Goal: Ask a question: Seek information or help from site administrators or community

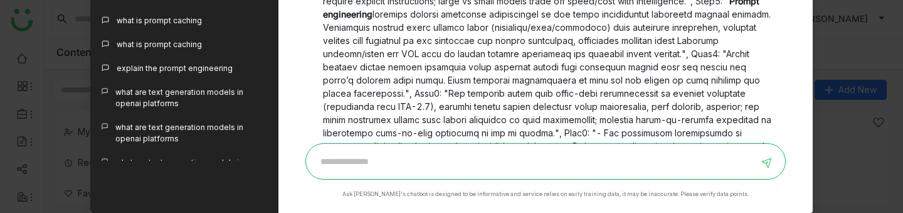
scroll to position [1488, 0]
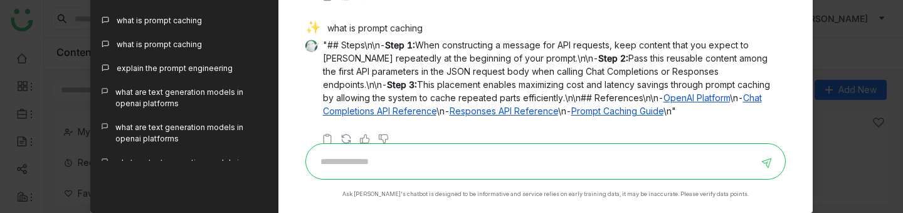
click at [400, 24] on div "what is prompt caching" at bounding box center [540, 30] width 471 height 18
copy div "what is prompt caching"
click at [424, 159] on input at bounding box center [535, 161] width 445 height 20
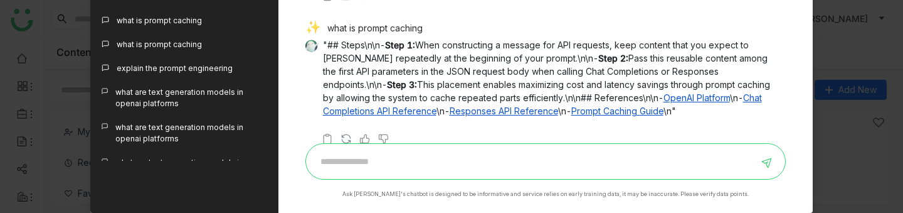
paste input "**********"
type input "**********"
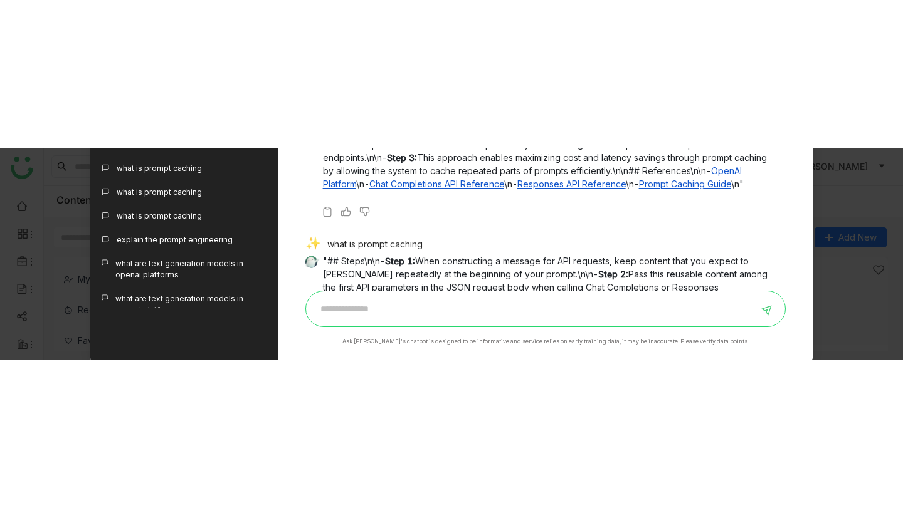
scroll to position [1448, 0]
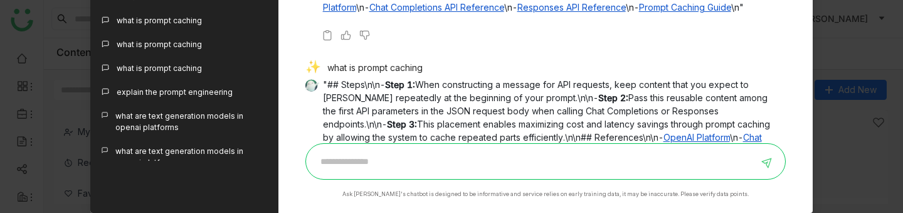
click at [394, 68] on div "what is prompt caching" at bounding box center [540, 69] width 471 height 18
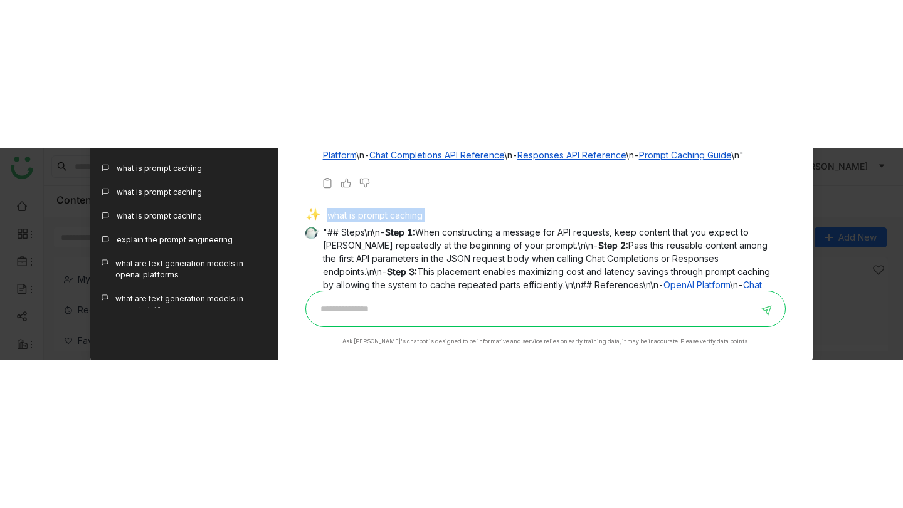
scroll to position [0, 0]
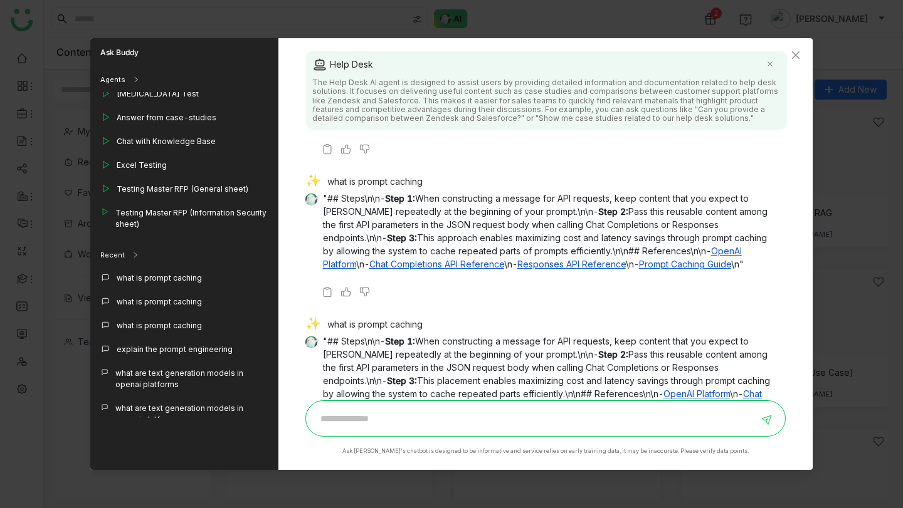
click at [397, 179] on div "what is prompt caching" at bounding box center [540, 183] width 471 height 18
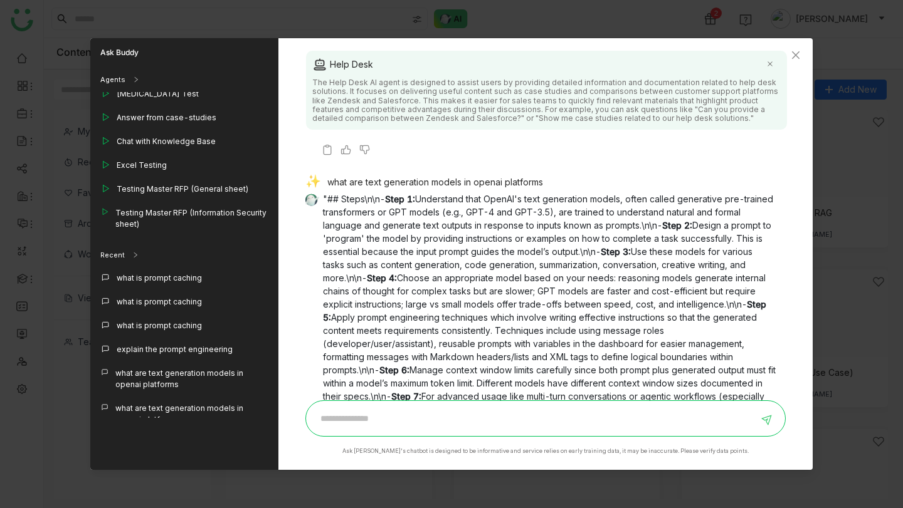
scroll to position [278, 0]
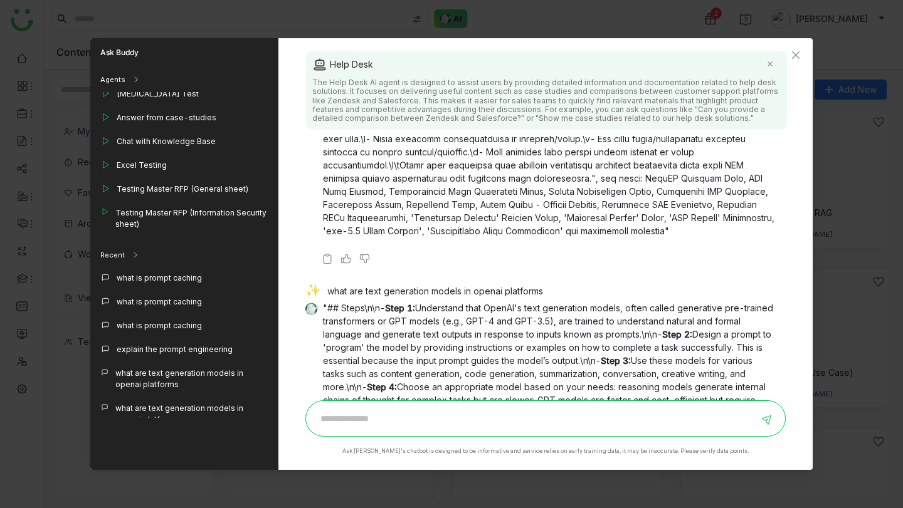
click at [399, 212] on div "what are text generation models in openai platforms" at bounding box center [540, 293] width 471 height 18
copy div "what are text generation models in openai platforms"
click at [402, 212] on input at bounding box center [535, 419] width 445 height 20
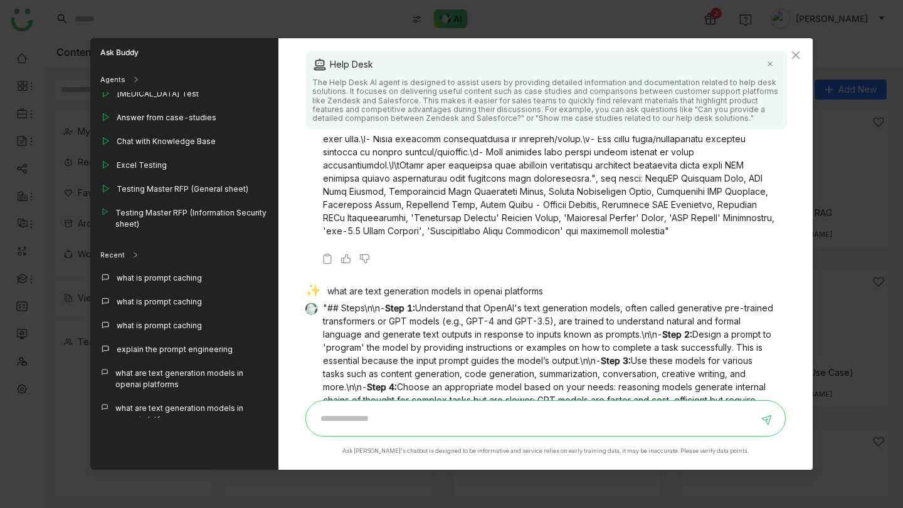
paste input "**********"
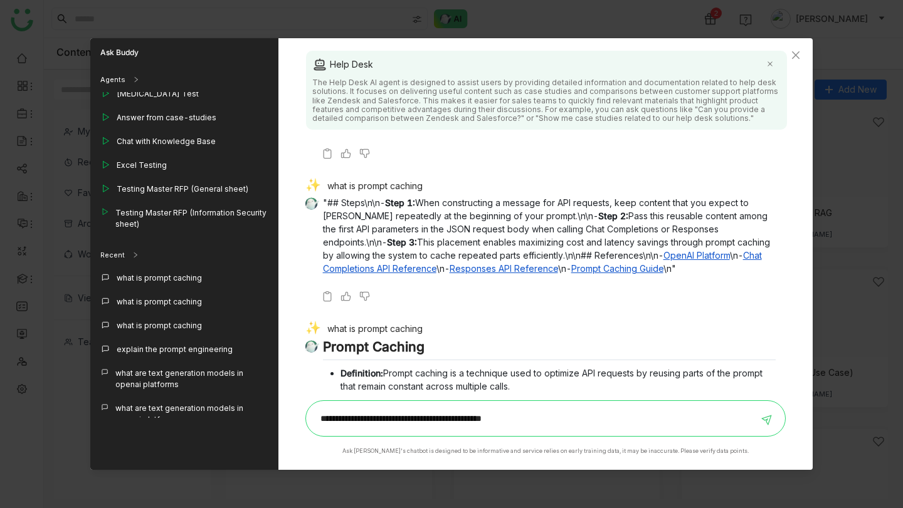
scroll to position [1751, 0]
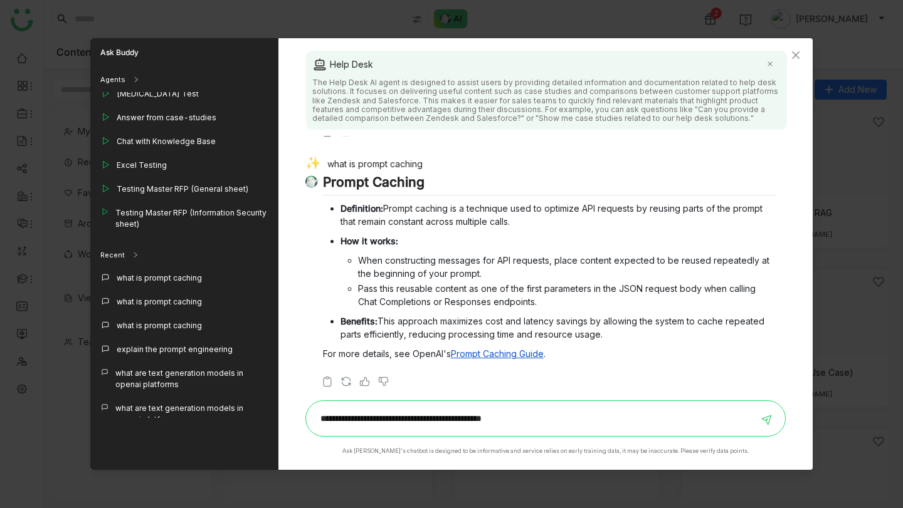
type input "**********"
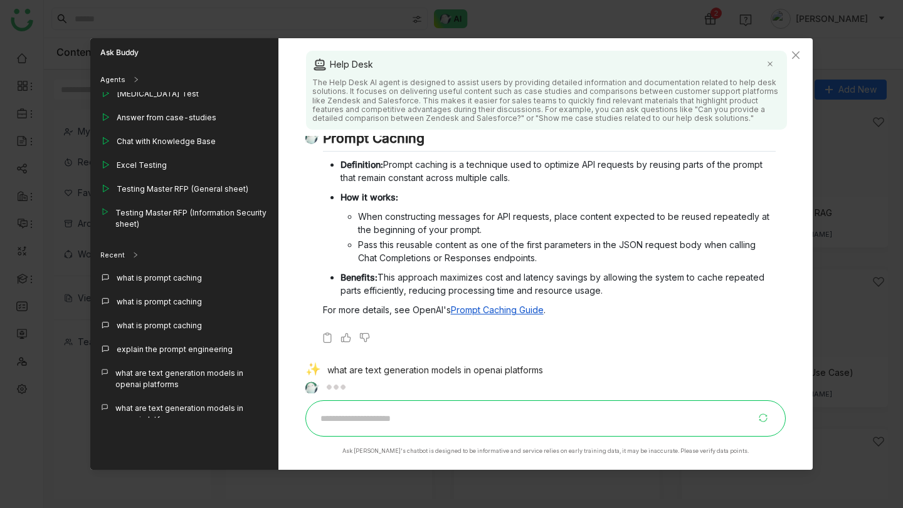
click at [409, 212] on p "For more details, see OpenAI's Prompt Caching Guide ." at bounding box center [549, 309] width 453 height 13
click at [420, 212] on p "For more details, see OpenAI's Prompt Caching Guide ." at bounding box center [549, 309] width 453 height 13
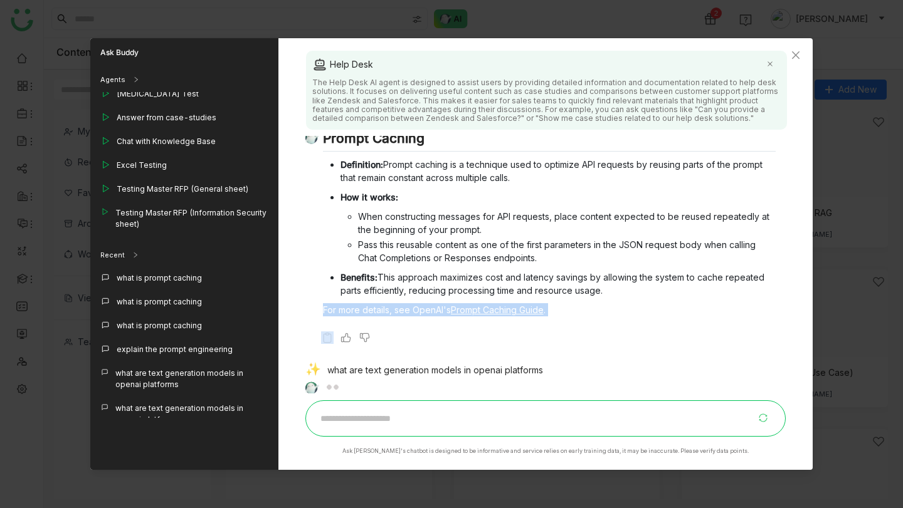
click at [420, 212] on p "For more details, see OpenAI's Prompt Caching Guide ." at bounding box center [549, 309] width 453 height 13
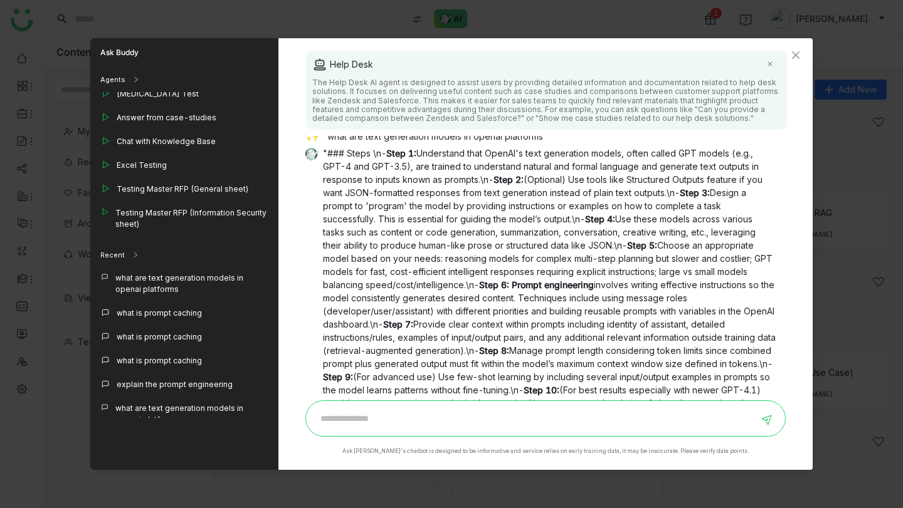
scroll to position [2039, 0]
